Goal: Information Seeking & Learning: Check status

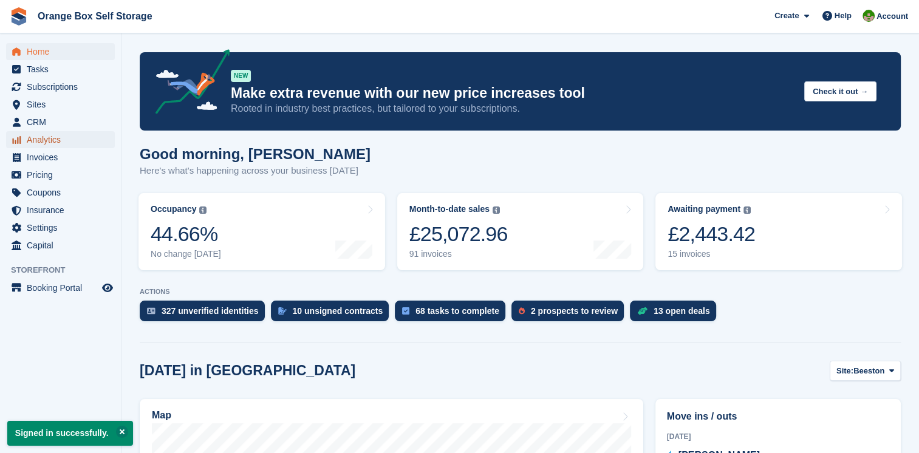
click at [54, 141] on span "Analytics" at bounding box center [63, 139] width 73 height 17
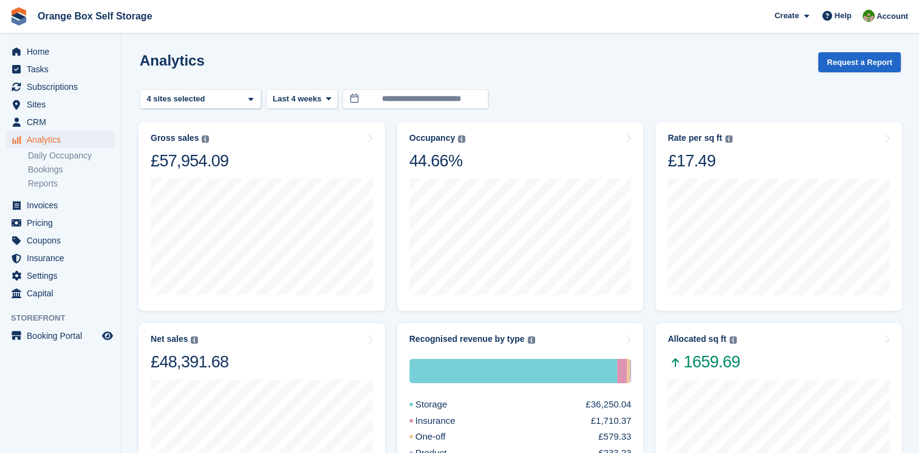
click at [73, 162] on ul "Daily Occupancy Bookings Reports" at bounding box center [74, 170] width 93 height 42
click at [73, 156] on link "Daily Occupancy" at bounding box center [71, 156] width 87 height 12
